Goal: Register for event/course

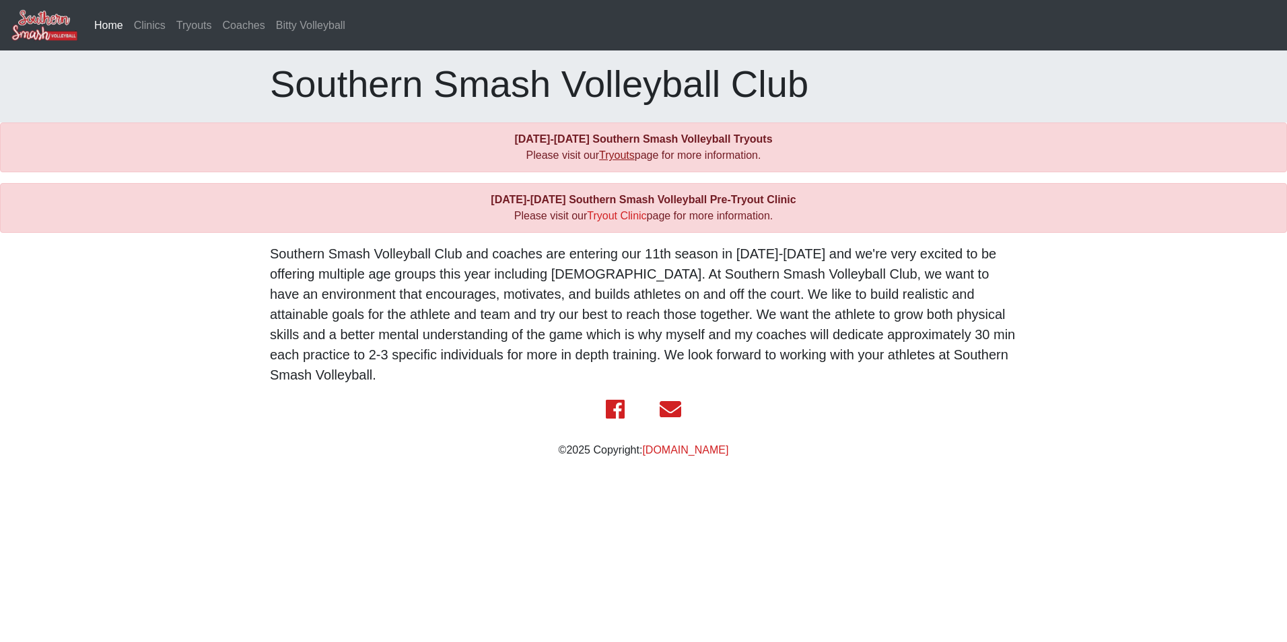
click at [613, 153] on link "Tryouts" at bounding box center [617, 154] width 36 height 11
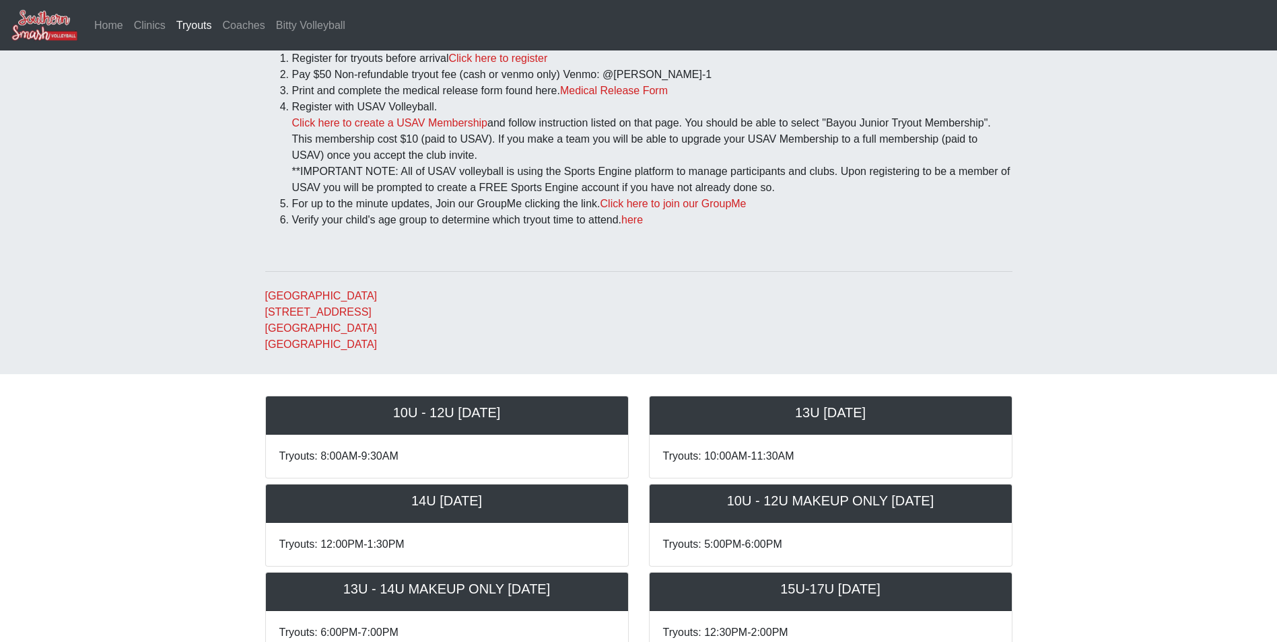
scroll to position [337, 0]
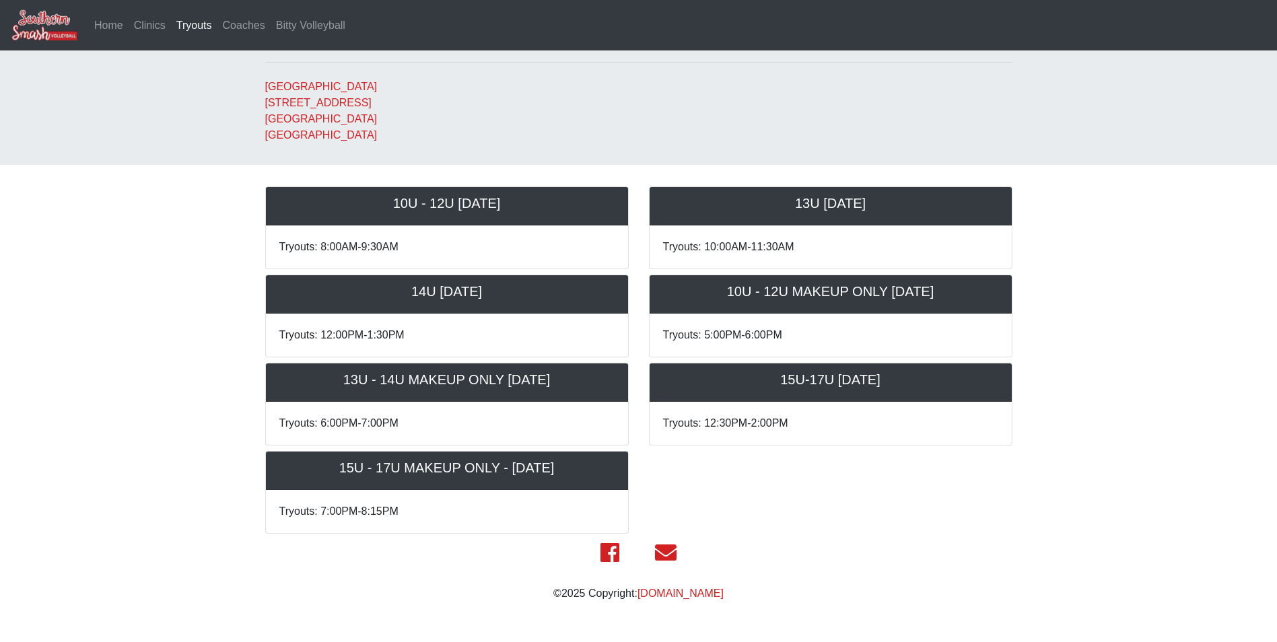
click at [345, 254] on p "Tryouts: 8:00AM-9:30AM" at bounding box center [446, 247] width 335 height 16
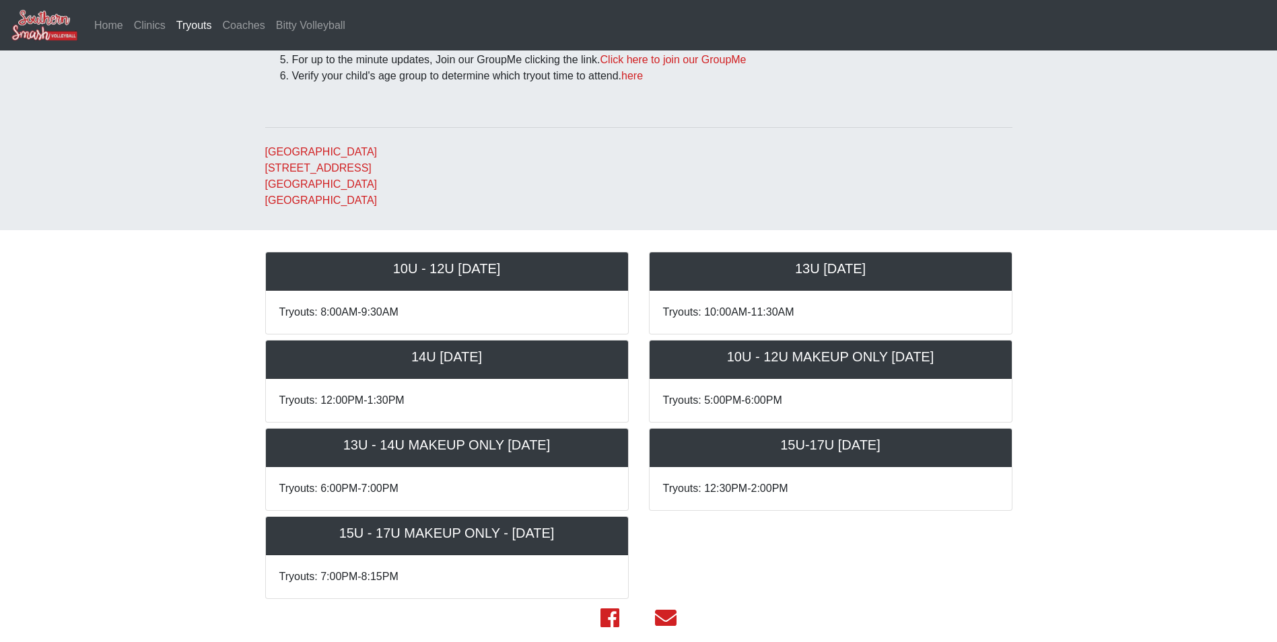
scroll to position [0, 0]
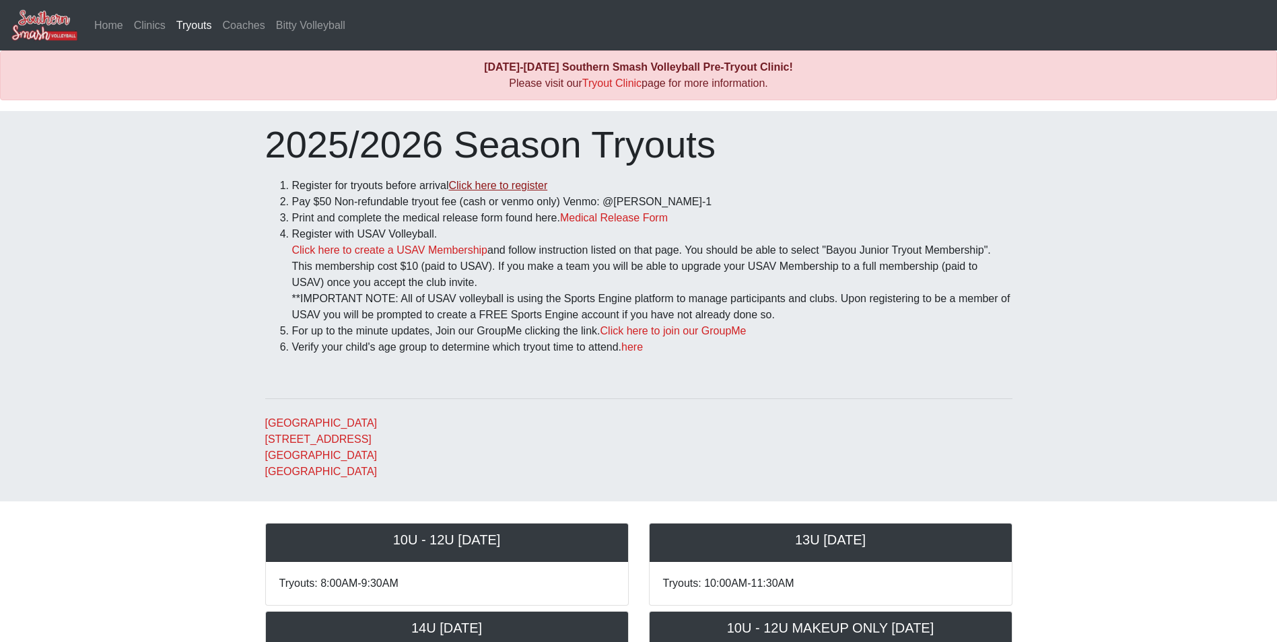
click at [501, 191] on link "Click here to register" at bounding box center [497, 185] width 99 height 11
drag, startPoint x: 448, startPoint y: 186, endPoint x: 622, endPoint y: 176, distance: 173.9
click at [622, 176] on div "2025/2026 Season Tryouts Register for tryouts before arrival Click here to regi…" at bounding box center [638, 301] width 767 height 358
click at [339, 195] on li "Pay $50 Non-refundable tryout fee (cash or venmo only) Venmo: @[PERSON_NAME]-1" at bounding box center [652, 202] width 720 height 16
